Goal: Check status: Check status

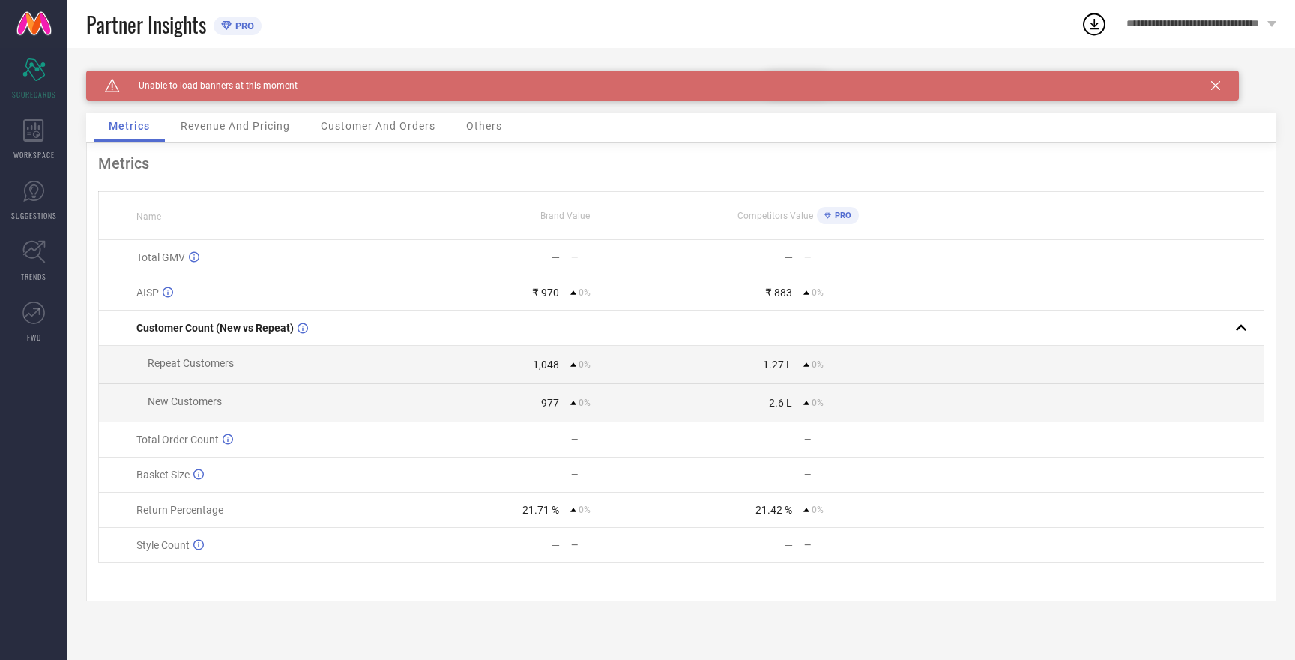
click at [1217, 85] on icon at bounding box center [1215, 85] width 9 height 9
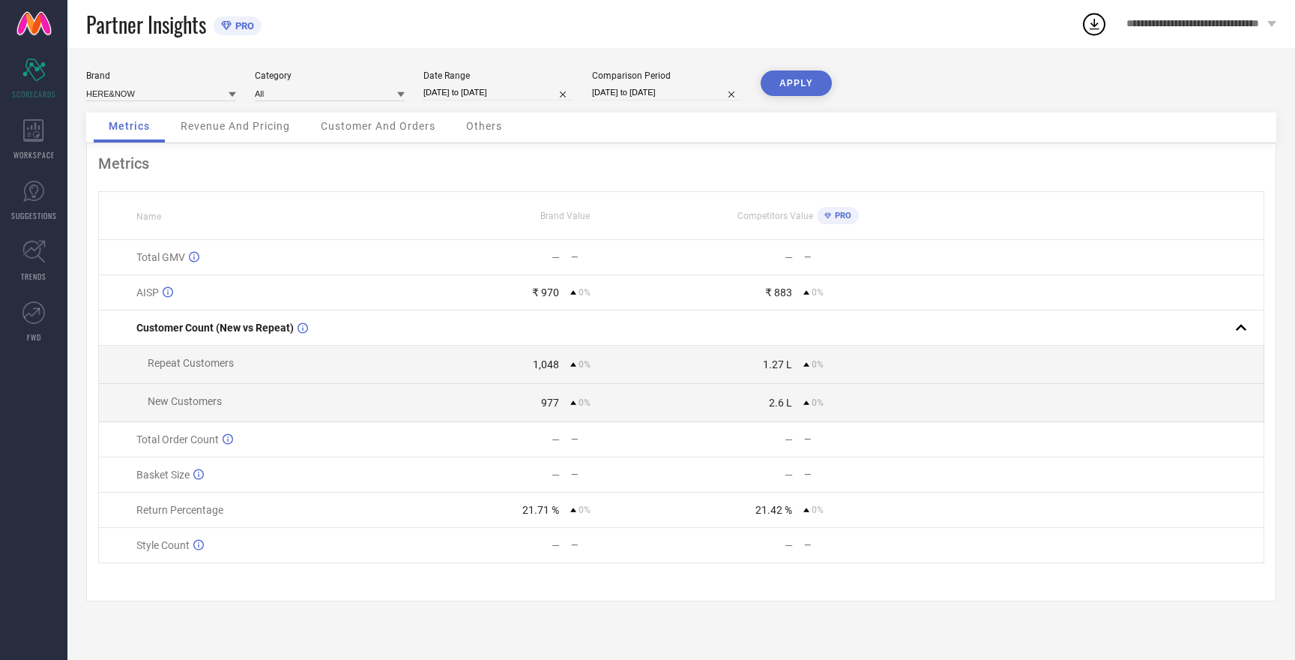
click at [782, 85] on button "APPLY" at bounding box center [796, 82] width 71 height 25
click at [126, 95] on input at bounding box center [161, 93] width 150 height 16
click at [141, 141] on span "MAST & HARBOUR" at bounding box center [131, 139] width 74 height 10
type input "All"
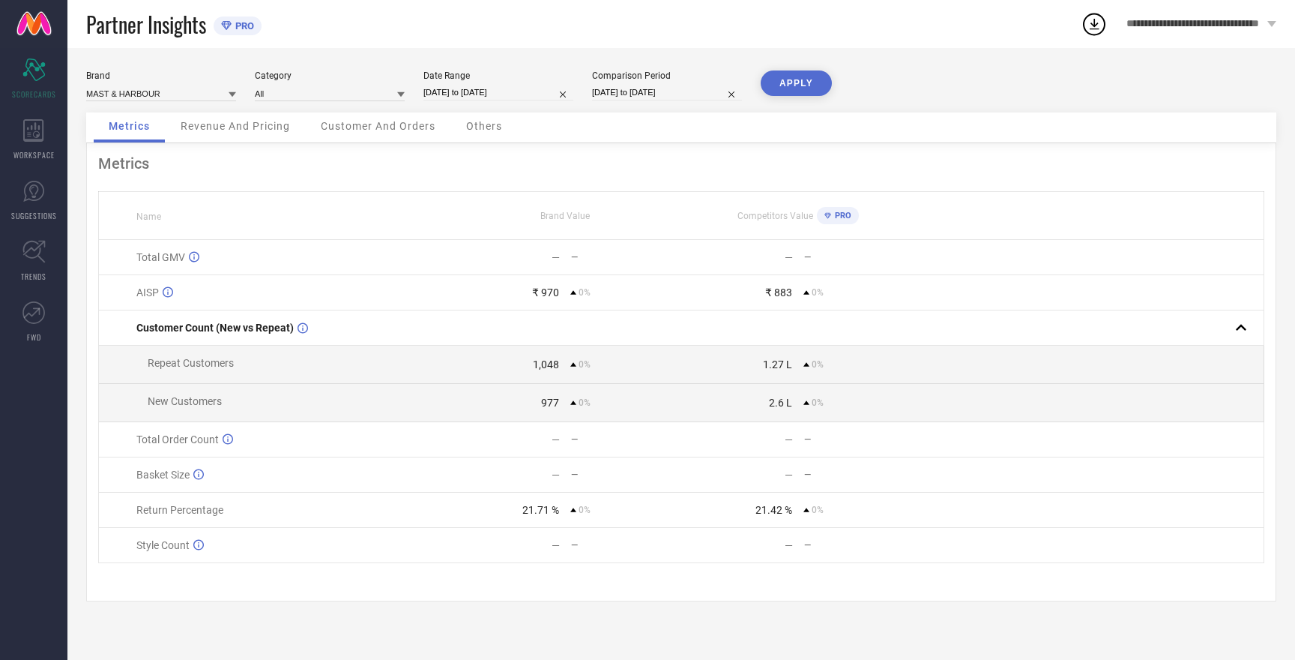
click at [774, 79] on button "APPLY" at bounding box center [796, 82] width 71 height 25
click at [123, 92] on input at bounding box center [161, 93] width 150 height 16
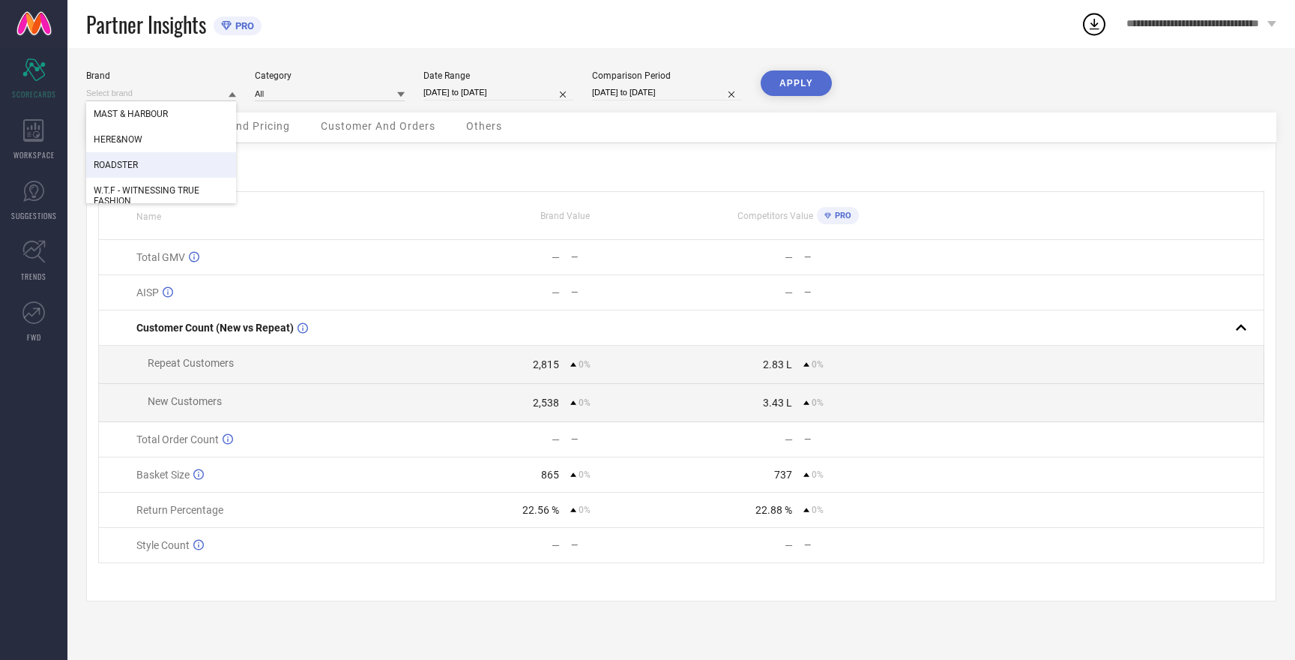
click at [130, 167] on span "ROADSTER" at bounding box center [116, 165] width 44 height 10
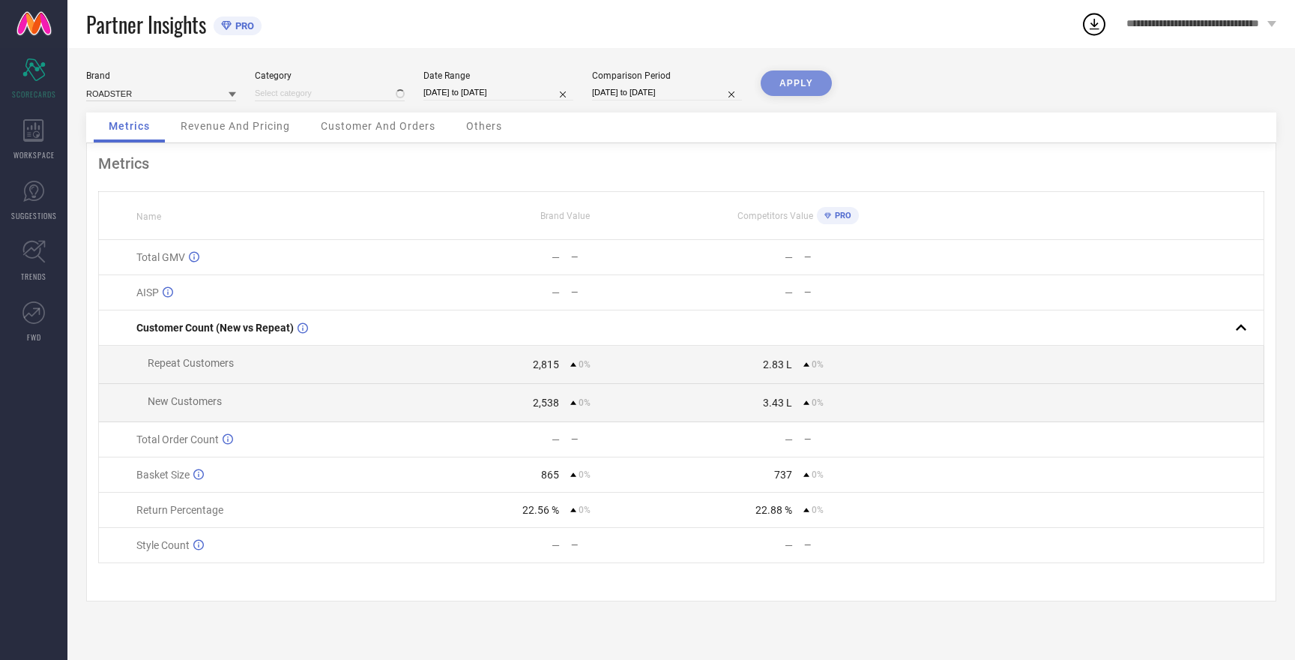
type input "All"
click at [797, 82] on button "APPLY" at bounding box center [796, 82] width 71 height 25
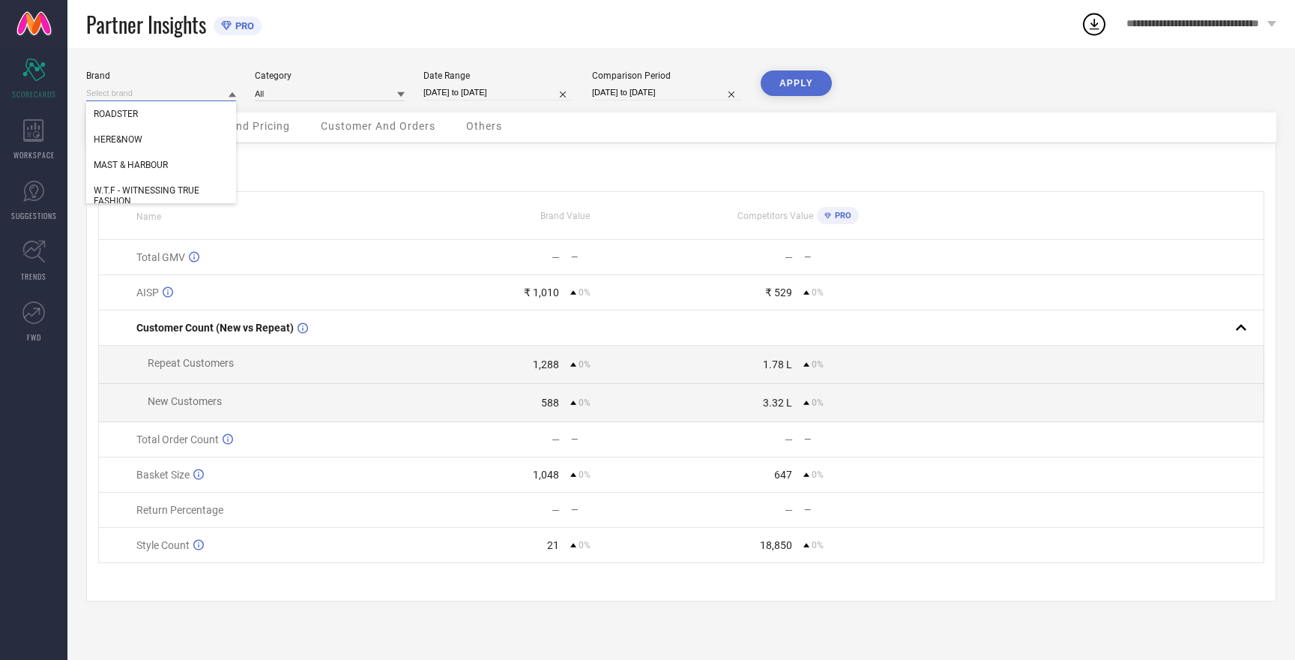
click at [106, 94] on input at bounding box center [161, 93] width 150 height 16
click at [125, 194] on span "W.T.F - WITNESSING TRUE FASHION" at bounding box center [161, 195] width 135 height 21
type input "All"
click at [786, 74] on button "APPLY" at bounding box center [796, 82] width 71 height 25
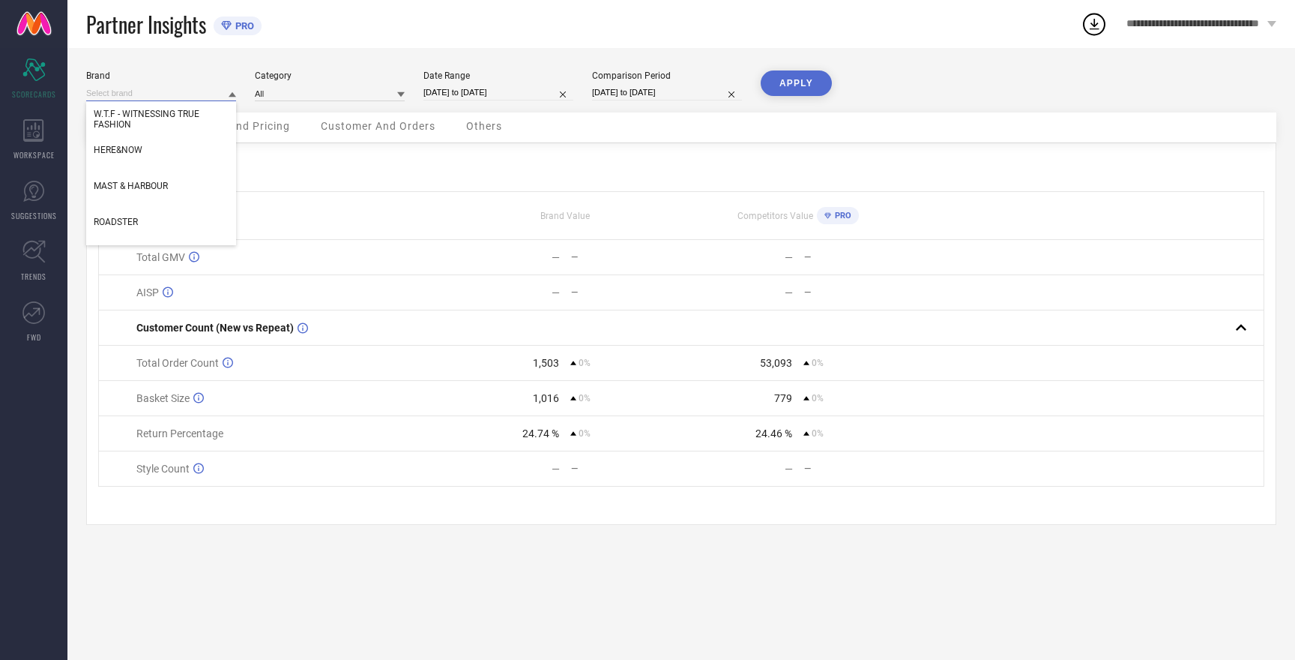
click at [133, 96] on input at bounding box center [161, 93] width 150 height 16
click at [141, 188] on span "MAST & HARBOUR" at bounding box center [131, 186] width 74 height 10
type input "All"
click at [795, 79] on button "APPLY" at bounding box center [796, 82] width 71 height 25
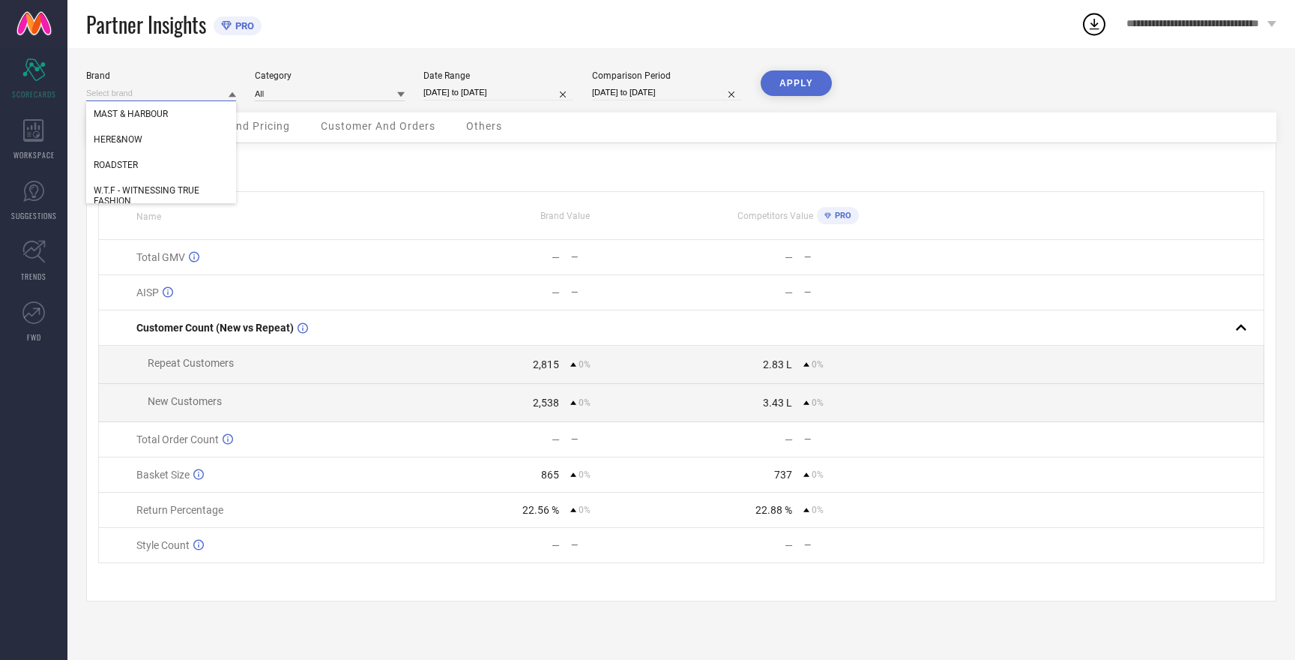
click at [131, 95] on input at bounding box center [161, 93] width 150 height 16
click at [130, 151] on div "HERE&NOW" at bounding box center [161, 139] width 150 height 25
type input "All"
click at [783, 82] on button "APPLY" at bounding box center [796, 82] width 71 height 25
click at [119, 95] on input at bounding box center [161, 93] width 150 height 16
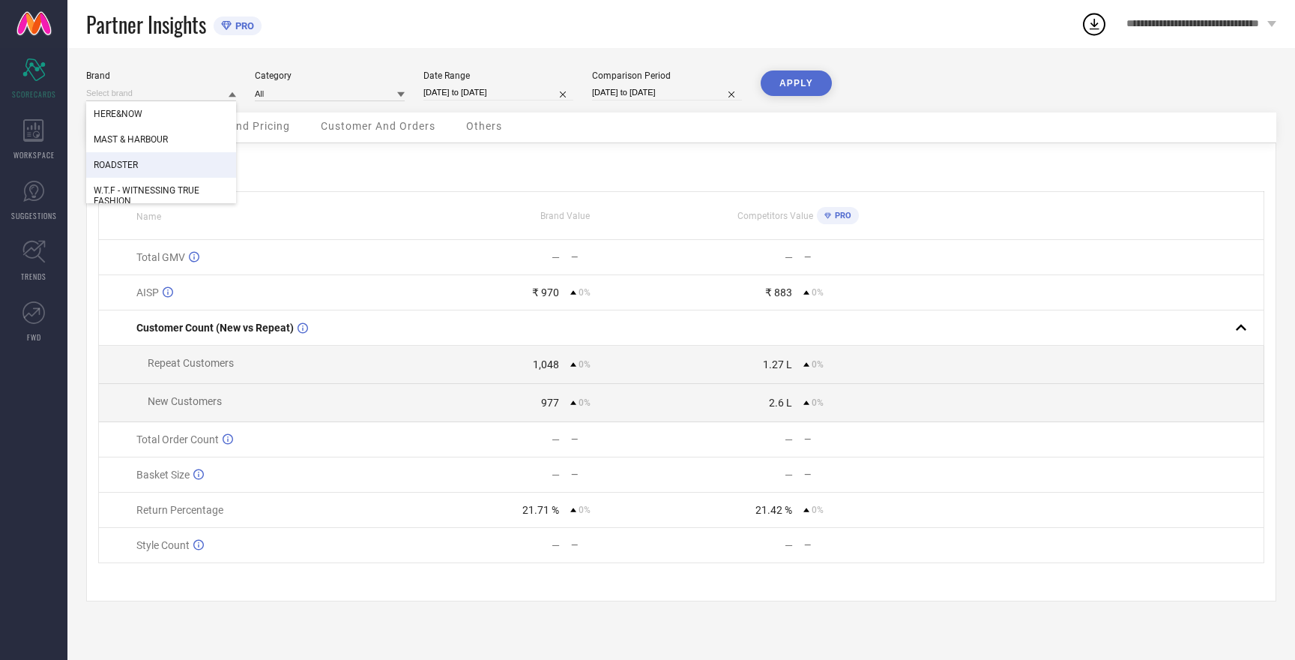
click at [121, 169] on span "ROADSTER" at bounding box center [116, 165] width 44 height 10
type input "All"
click at [779, 78] on button "APPLY" at bounding box center [796, 82] width 71 height 25
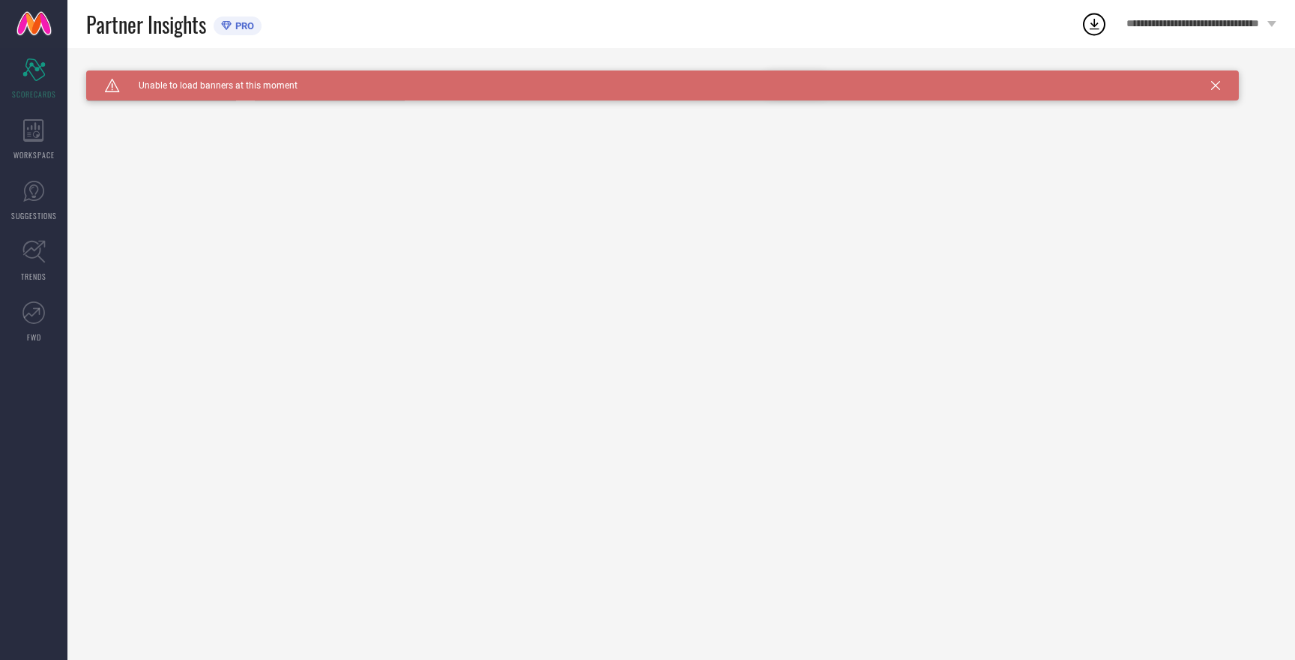
type input "All"
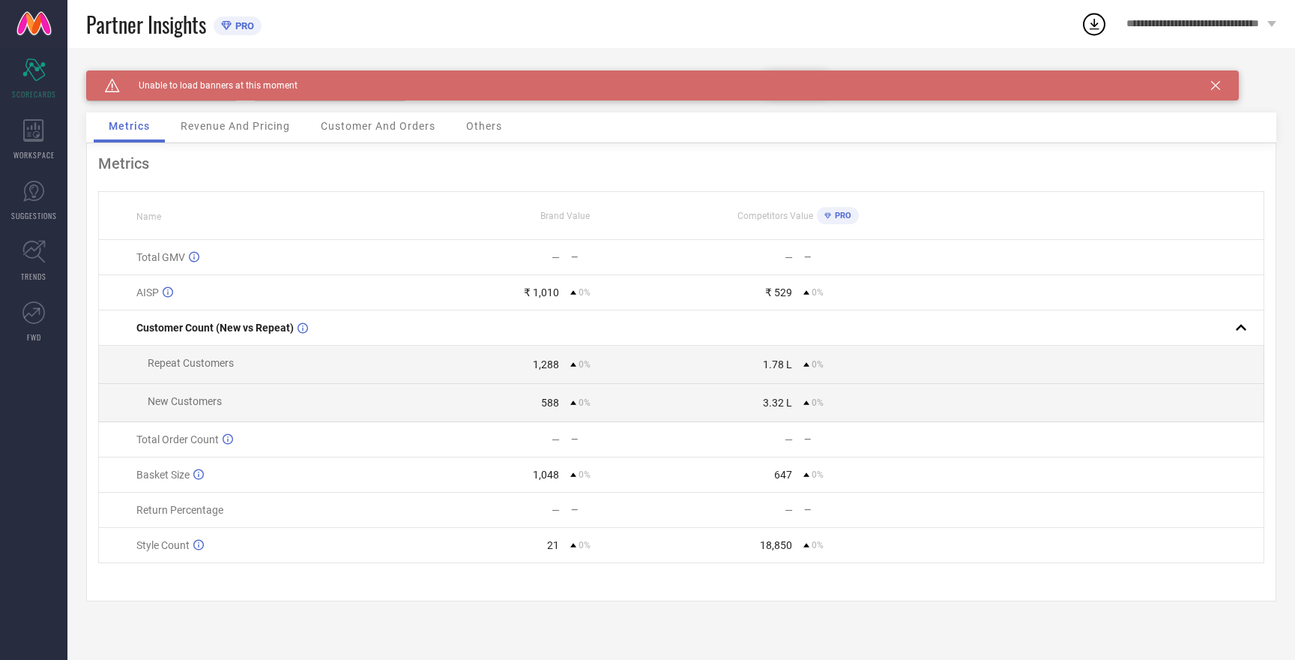
click at [1215, 83] on icon at bounding box center [1215, 85] width 9 height 9
click at [1217, 83] on icon at bounding box center [1215, 85] width 9 height 9
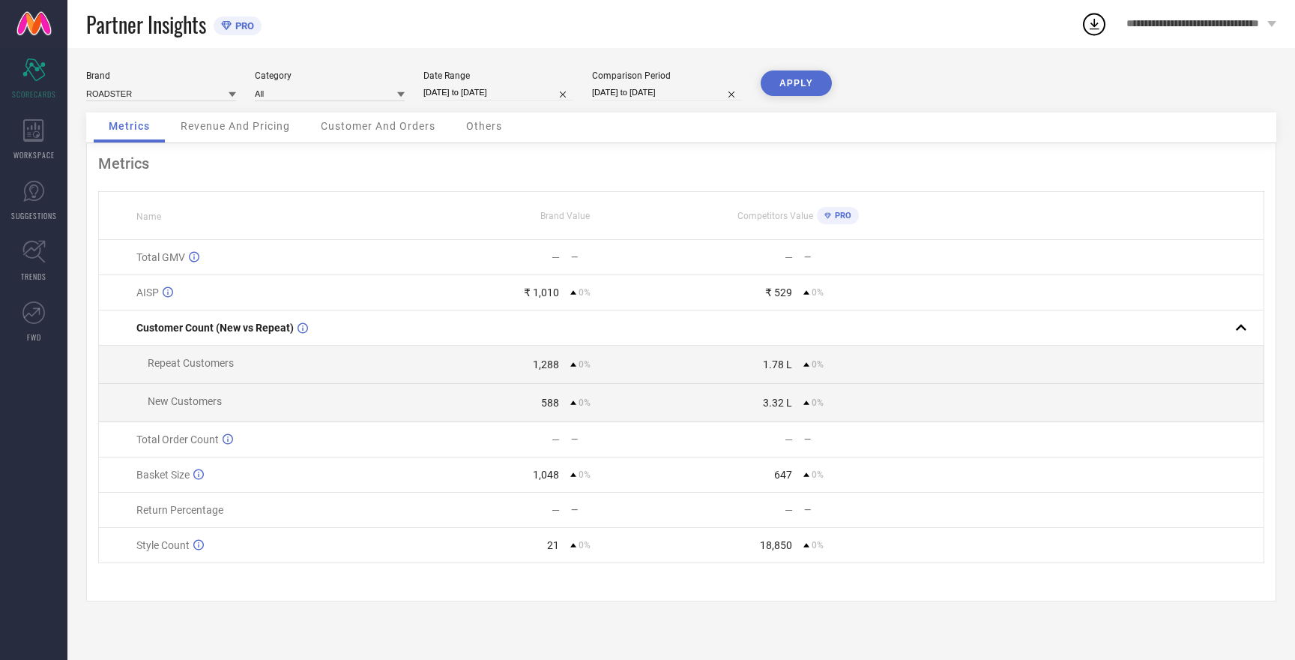
select select "8"
select select "2025"
select select "9"
select select "2025"
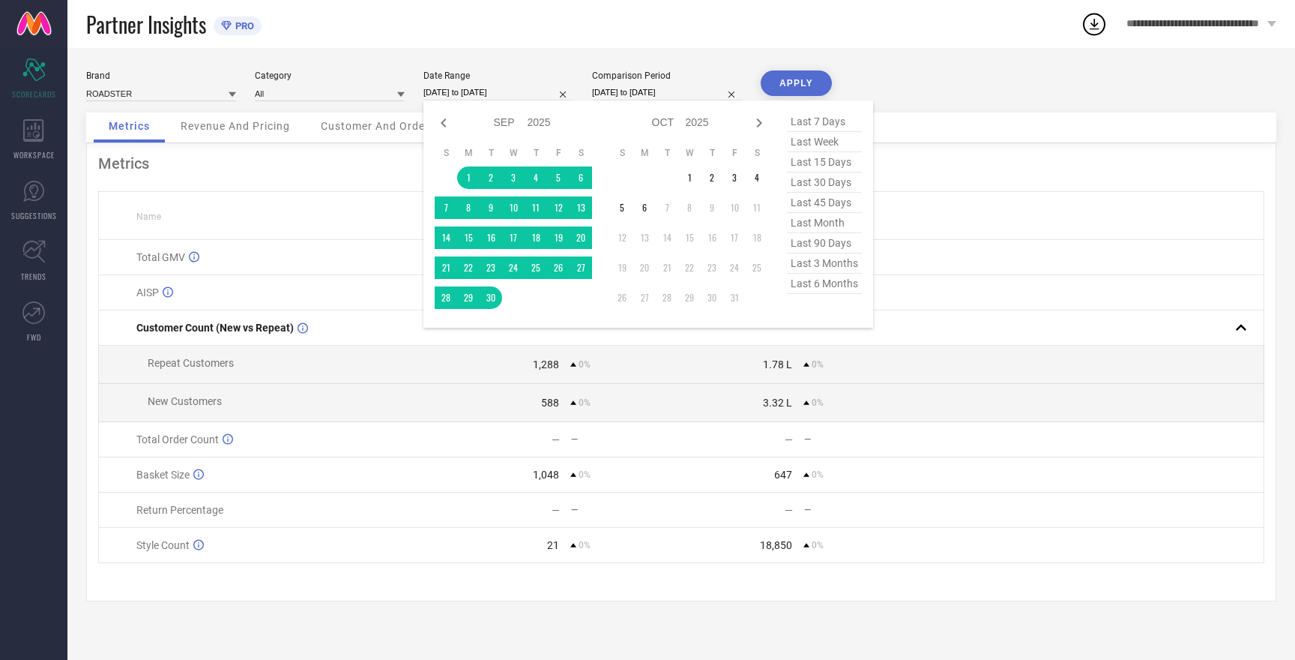
click at [458, 92] on input "[DATE] to [DATE]" at bounding box center [499, 93] width 150 height 16
select select "8"
select select "2025"
select select "9"
select select "2025"
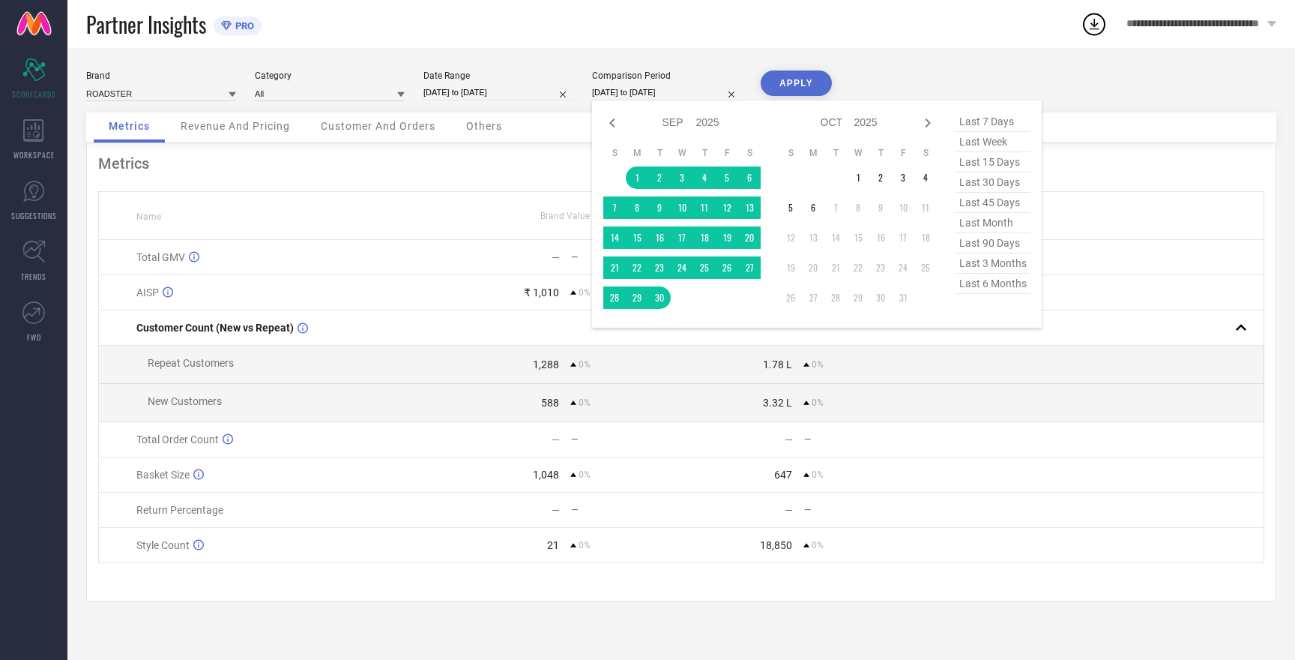
click at [647, 97] on input "[DATE] to [DATE]" at bounding box center [667, 93] width 150 height 16
click at [800, 82] on button "APPLY" at bounding box center [796, 82] width 71 height 25
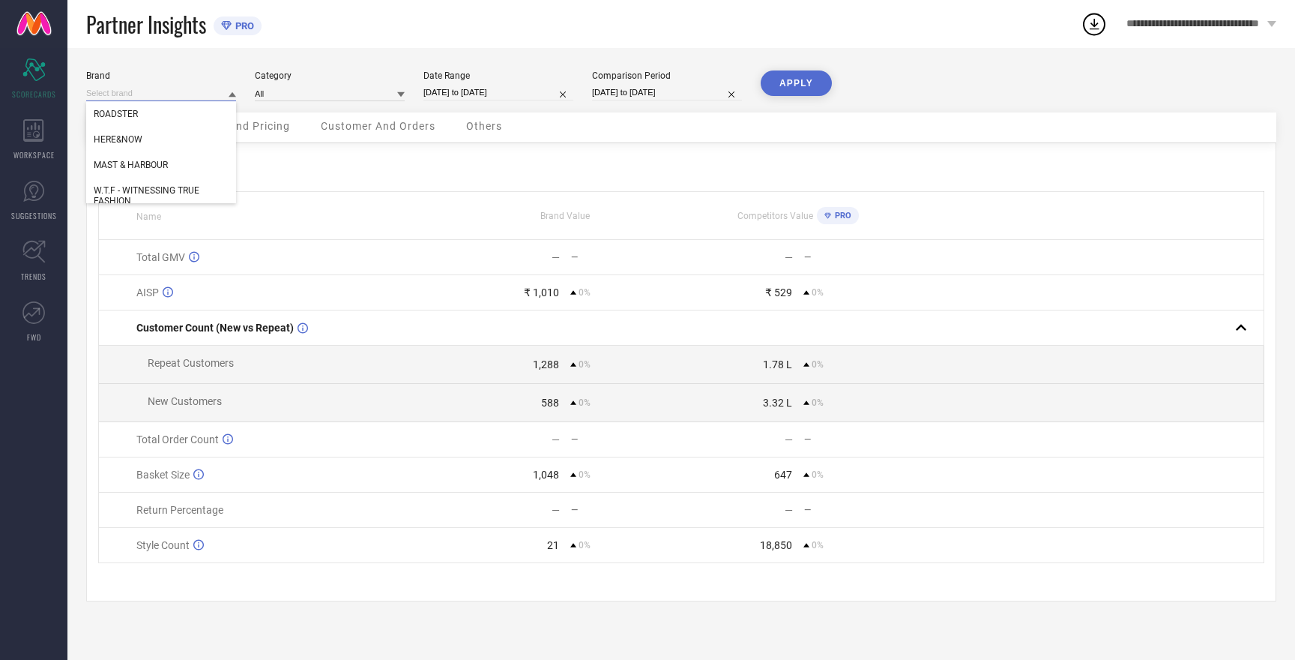
click at [183, 91] on input at bounding box center [161, 93] width 150 height 16
click at [122, 92] on input at bounding box center [161, 93] width 150 height 16
click at [131, 135] on span "HERE&NOW" at bounding box center [118, 139] width 49 height 10
type input "All"
click at [804, 87] on button "APPLY" at bounding box center [796, 82] width 71 height 25
